Goal: Task Accomplishment & Management: Manage account settings

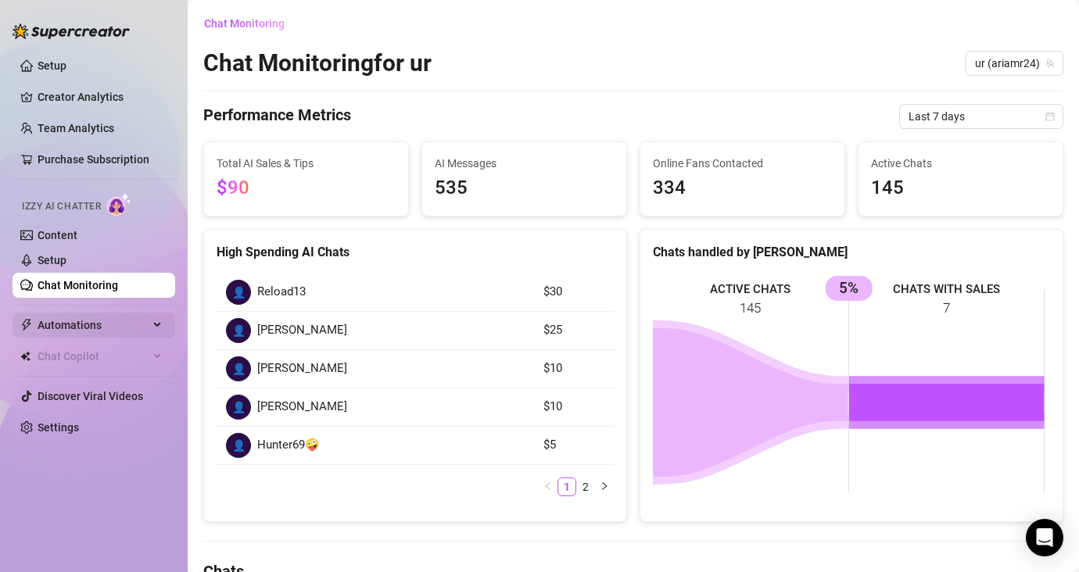
click at [84, 330] on span "Automations" at bounding box center [93, 325] width 111 height 25
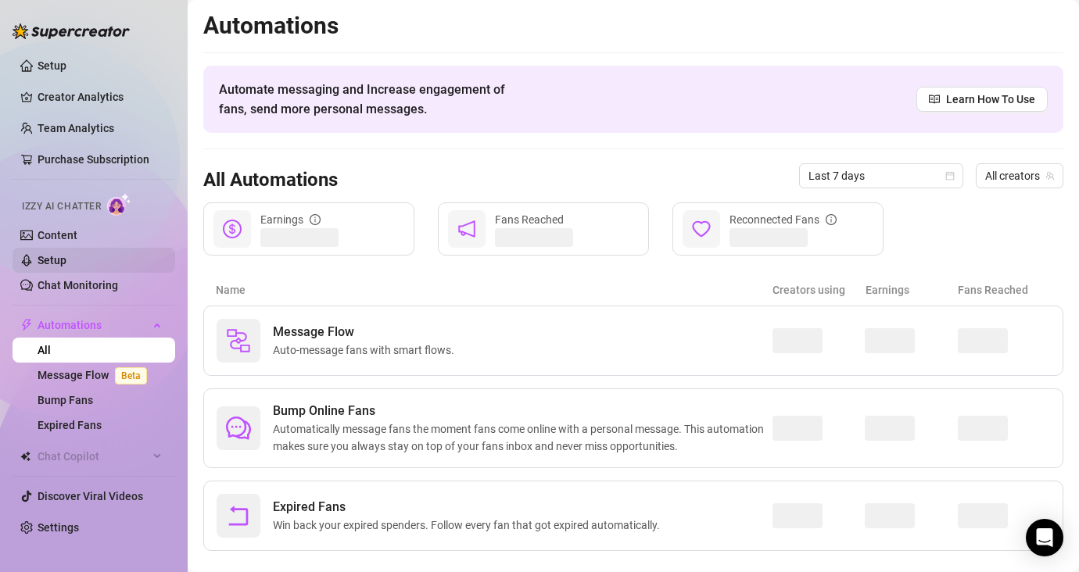
click at [66, 267] on link "Setup" at bounding box center [52, 260] width 29 height 13
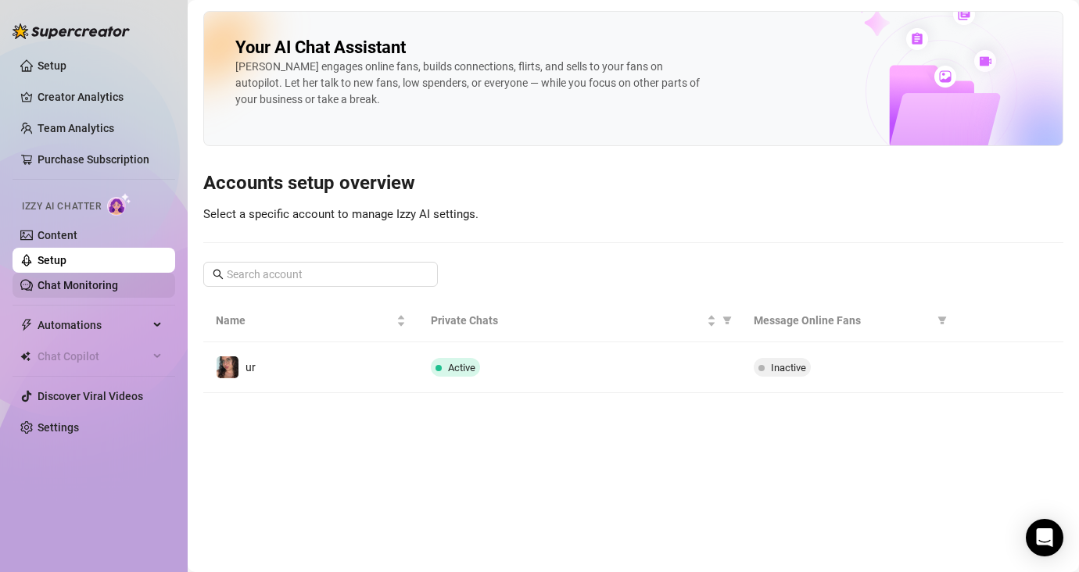
click at [73, 288] on link "Chat Monitoring" at bounding box center [78, 285] width 81 height 13
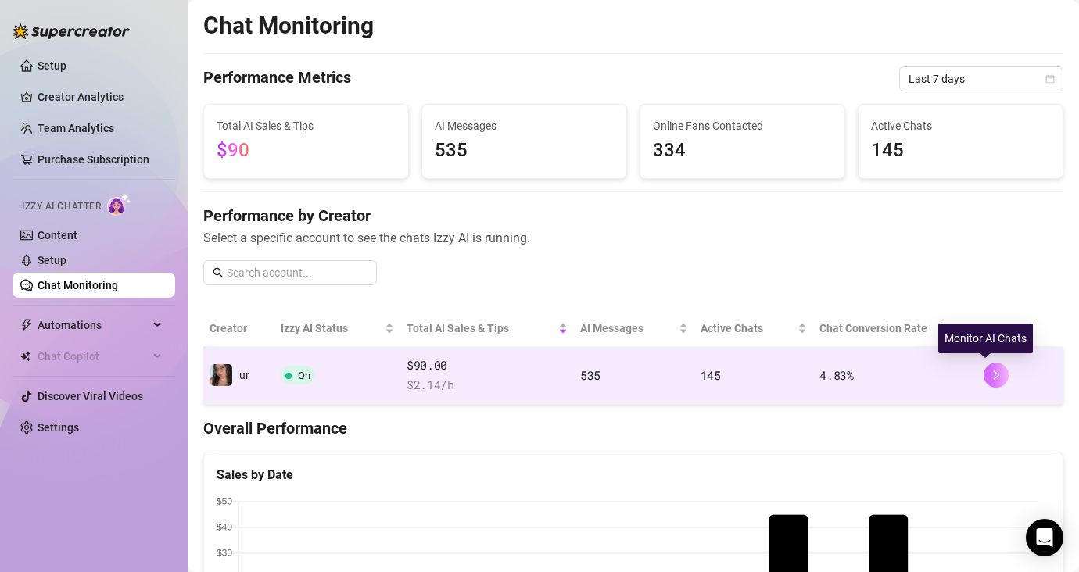
click at [990, 379] on icon "right" at bounding box center [995, 375] width 11 height 11
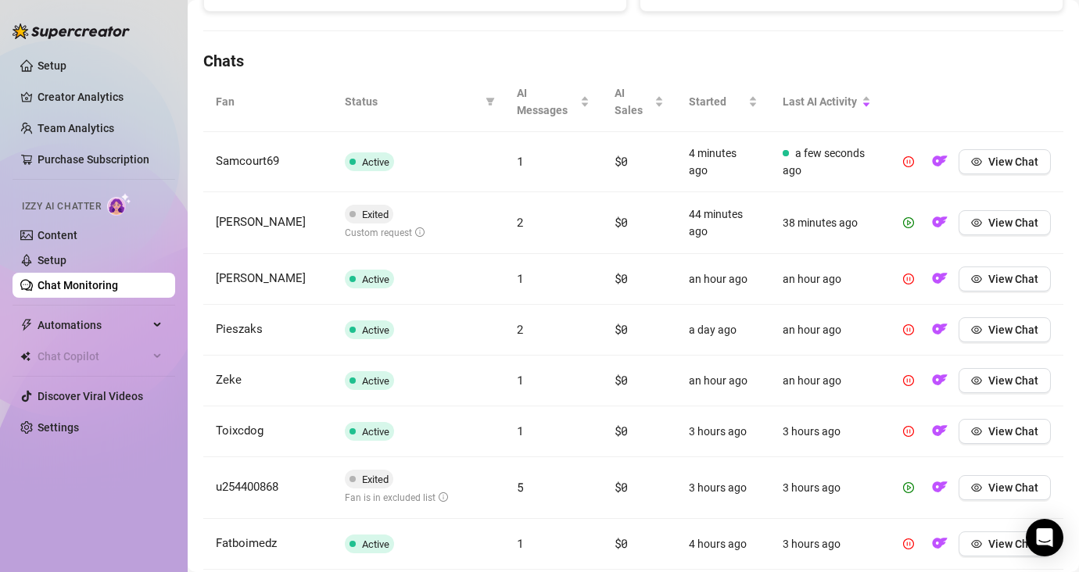
scroll to position [532, 0]
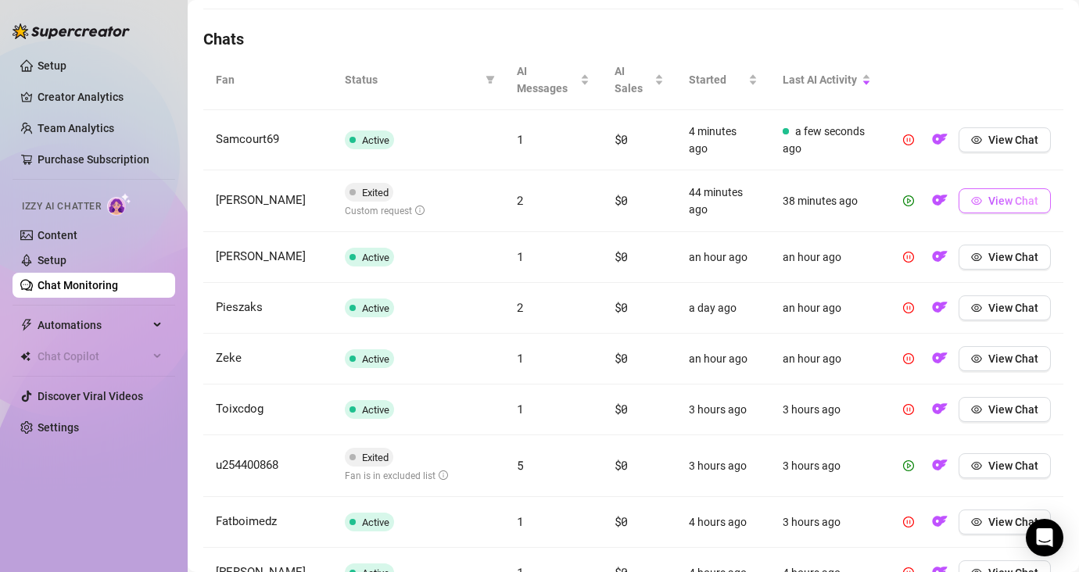
click at [988, 205] on span "View Chat" at bounding box center [1013, 201] width 50 height 13
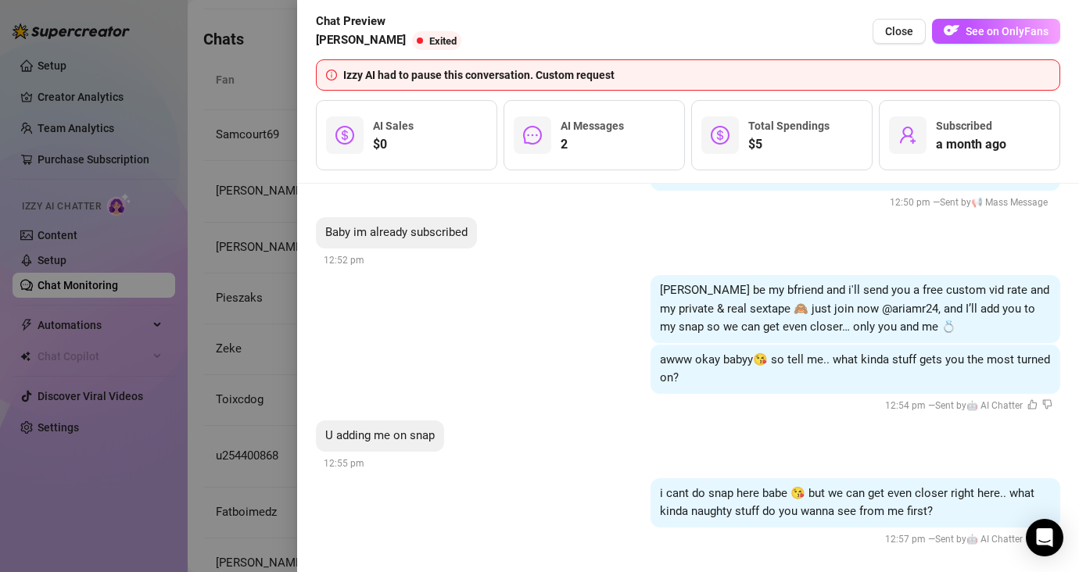
scroll to position [2295, 0]
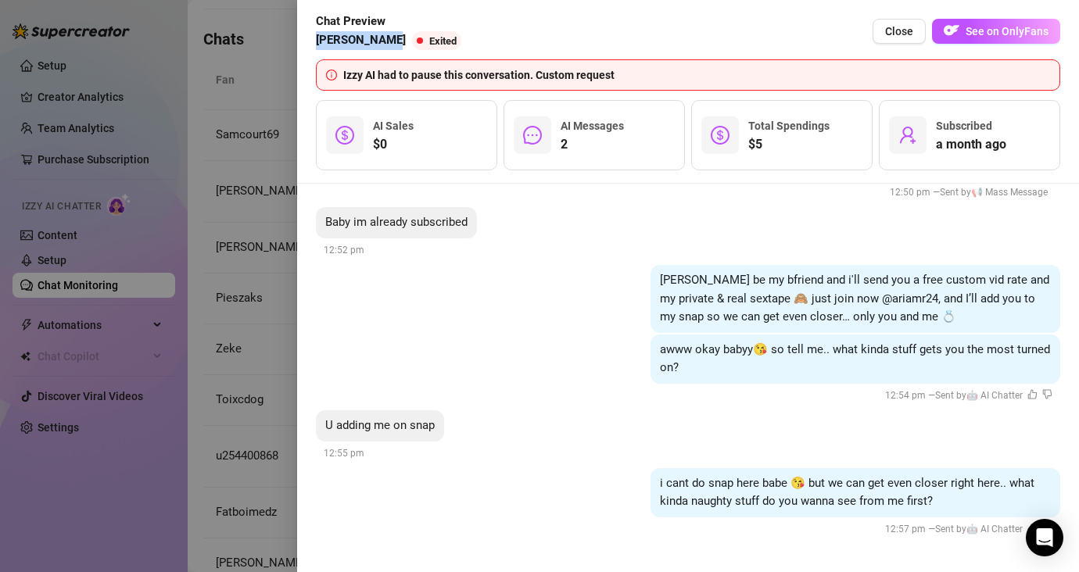
drag, startPoint x: 389, startPoint y: 38, endPoint x: 313, endPoint y: 40, distance: 75.8
click at [313, 40] on div "Chat Preview [PERSON_NAME] Exited Close See on OnlyFans Izzy AI had to pause th…" at bounding box center [688, 92] width 782 height 184
copy span "[PERSON_NAME]"
click at [242, 112] on div at bounding box center [539, 286] width 1079 height 572
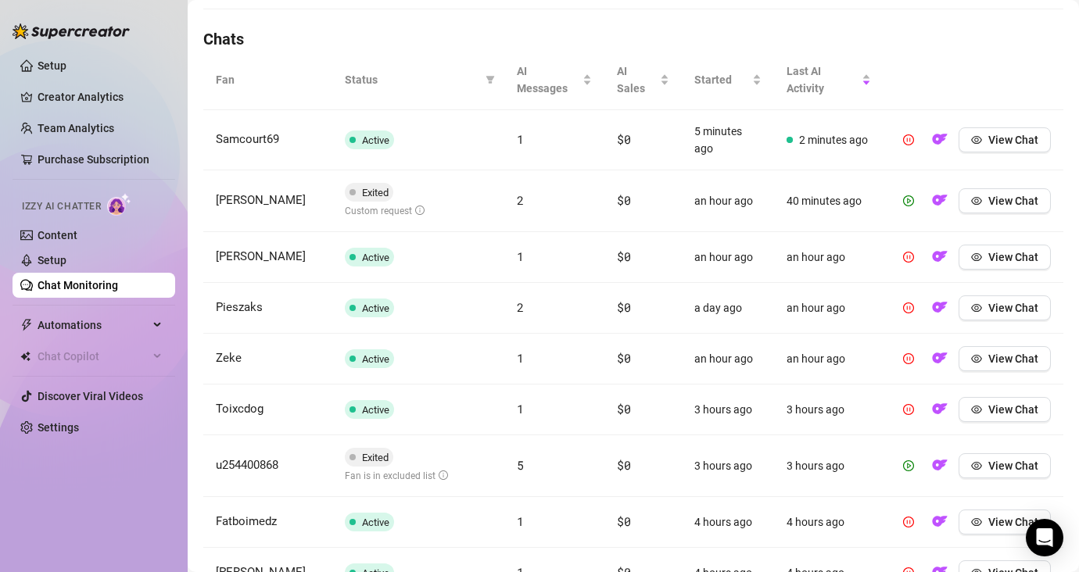
click at [71, 279] on link "Chat Monitoring" at bounding box center [78, 285] width 81 height 13
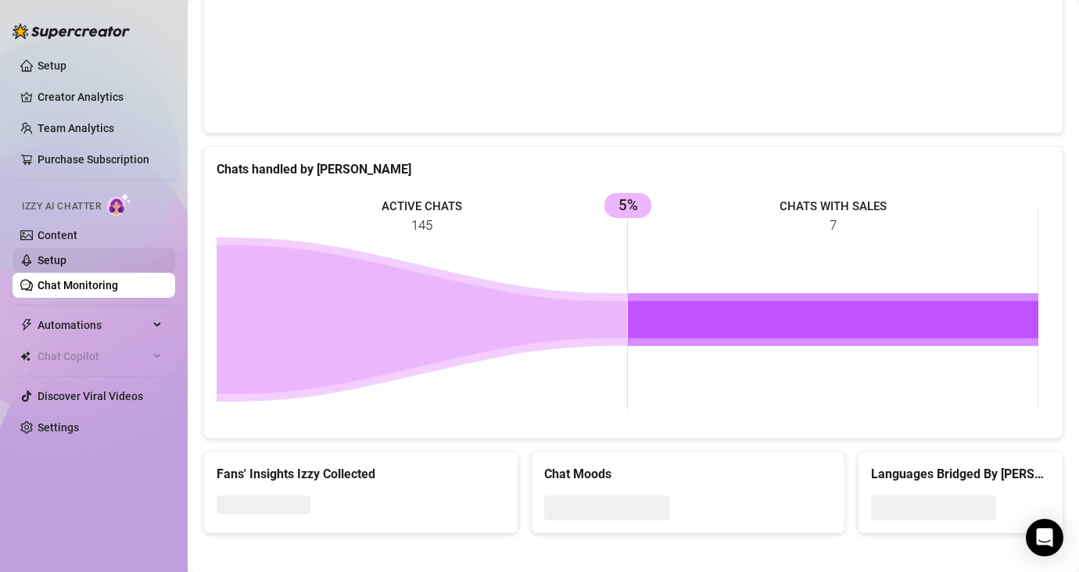
click at [66, 265] on link "Setup" at bounding box center [52, 260] width 29 height 13
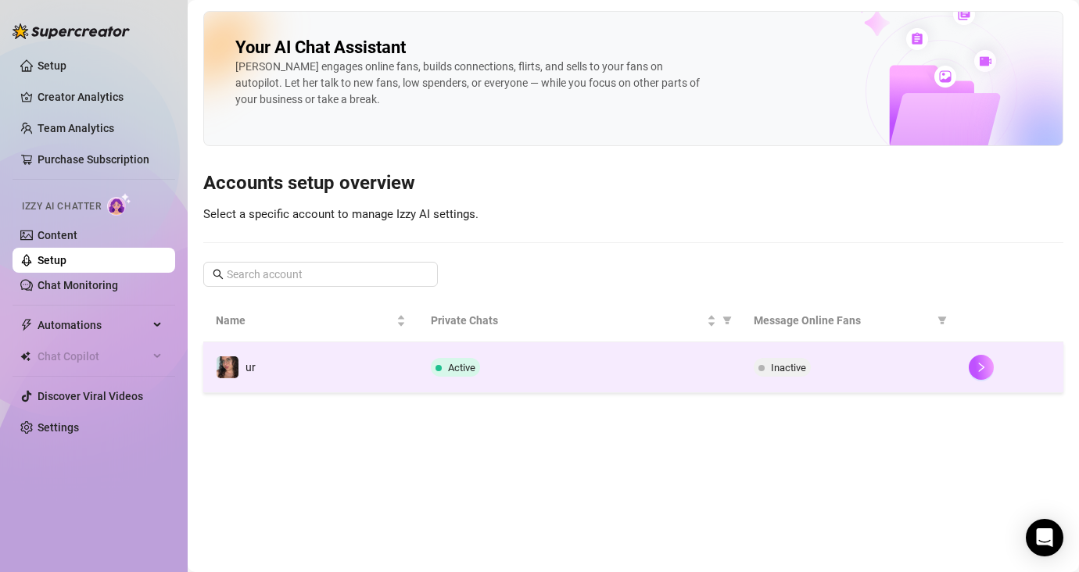
click at [882, 357] on td "Inactive" at bounding box center [848, 367] width 215 height 51
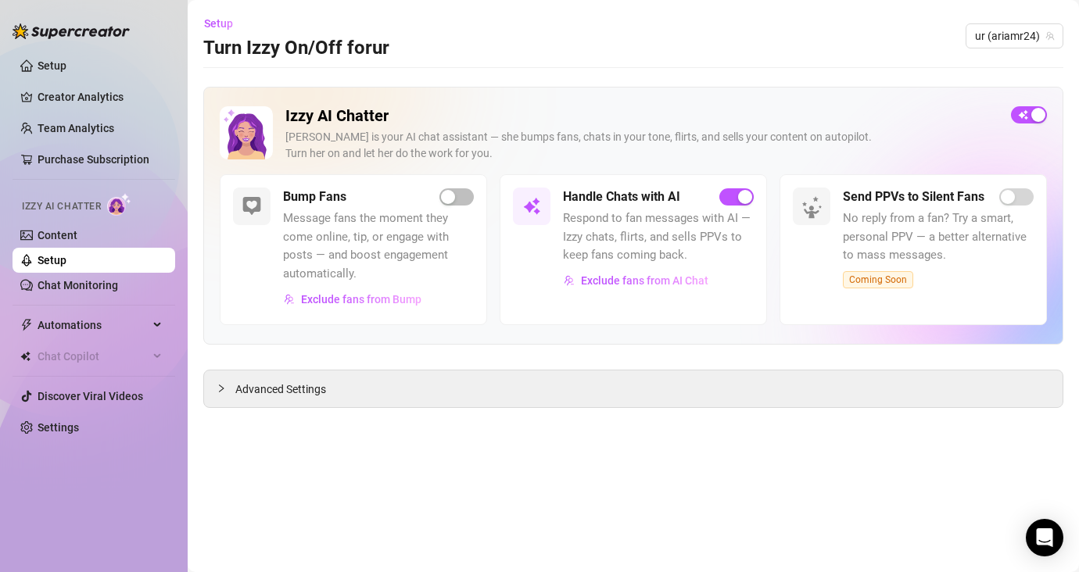
drag, startPoint x: 1026, startPoint y: 115, endPoint x: 1014, endPoint y: 138, distance: 26.6
click at [1026, 115] on span "button" at bounding box center [1029, 114] width 36 height 17
